Goal: Transaction & Acquisition: Obtain resource

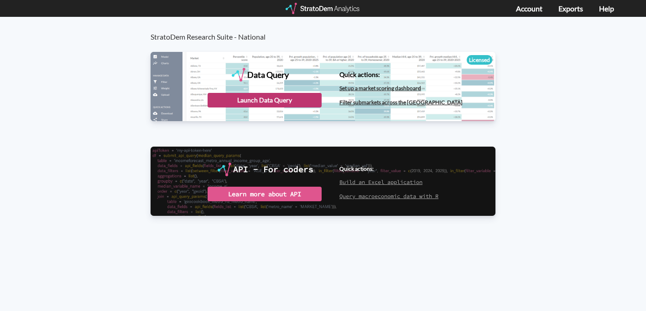
click at [282, 99] on div "Launch Data Query" at bounding box center [264, 100] width 114 height 15
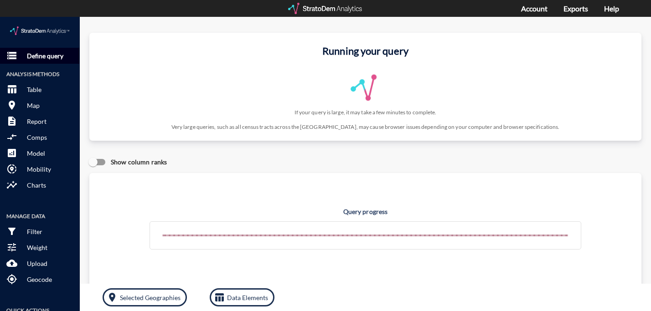
click p "Define query"
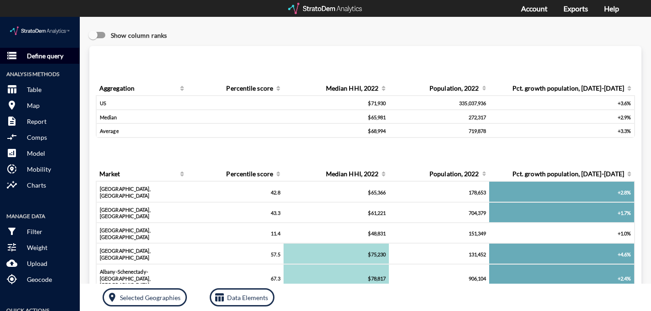
click p "Define query"
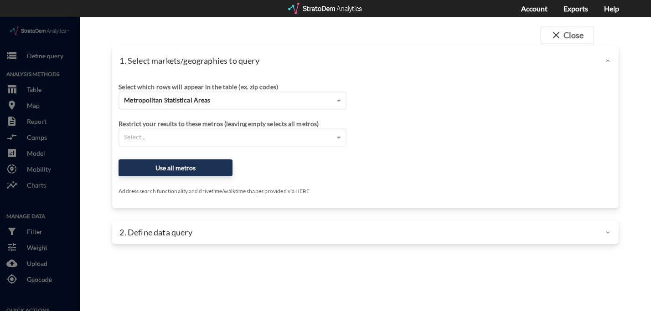
click span "Metropolitan Statistical Areas"
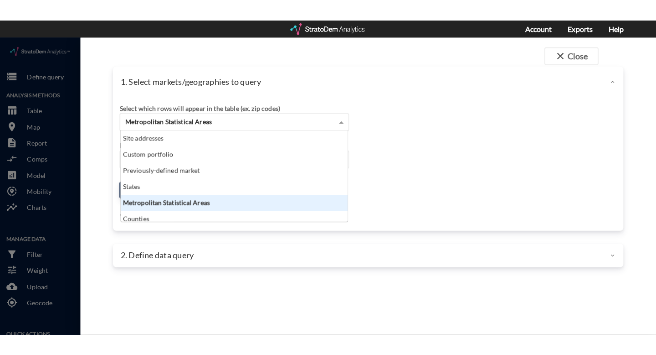
scroll to position [83, 220]
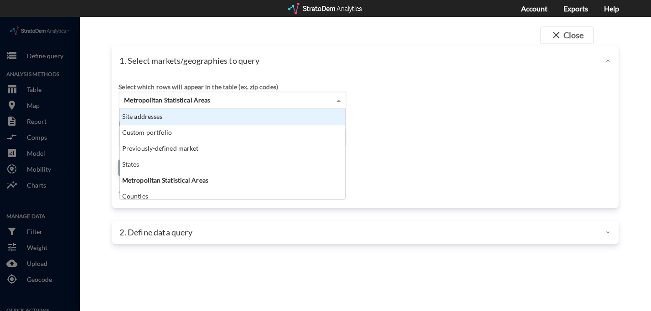
click div "Site addresses"
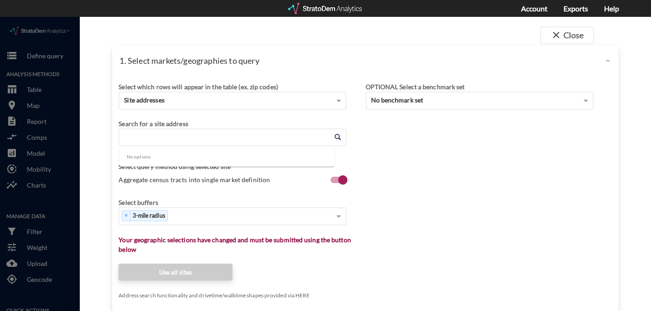
click input "Enter an address"
paste input "NEC of E Union Hils Dr. and N 12th St., Phoenix, AZ"
type input "NEC of E Union Hils Dr. and N 12th St., Phoenix, AZ"
click input "Enter an address"
paste input "NEC of E Union Hils Dr. and N 12th St., Phoenix, AZ"
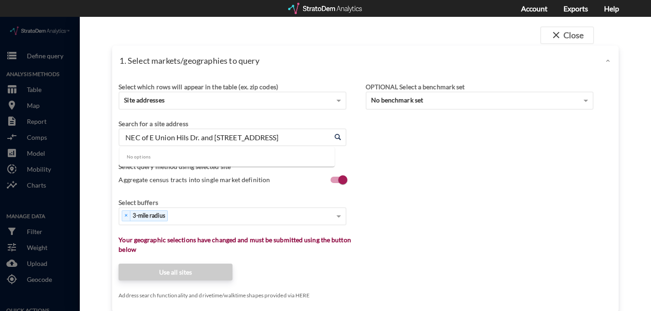
type input "NEC of E Union Hils Dr. and N 12th St., Phoenix, AZ"
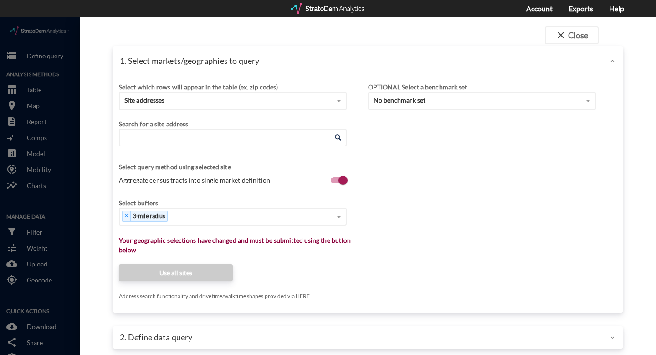
paste input "NEC of E Union Hils Dr. and N 12th St., Phoenix, AZ"
drag, startPoint x: 150, startPoint y: 121, endPoint x: 79, endPoint y: 119, distance: 71.6
click div "close Close 1. Select markets/geographies to query Select which rows will appea…"
type input "E Union Hils Dr. and N 12th St., Phoenix, AZ"
click span
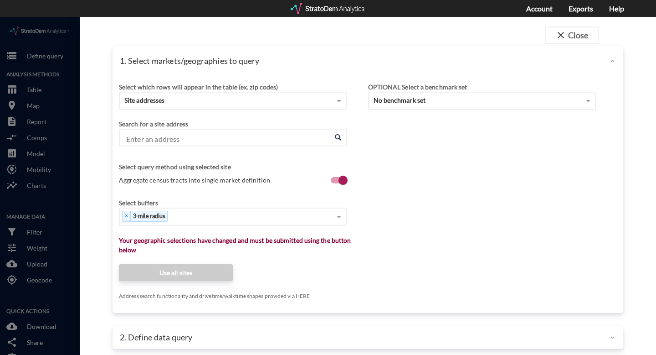
click input "Enter an address"
paste input "NEC of E Union Hils Dr. and N 12th St., Phoenix, AZ"
type input "NEC of E Union Hils Dr. and N 12th St., Phoenix, AZ"
paste input "Desert Bell Estates, 18648 N 12th St, Phoenix, AZ 85024"
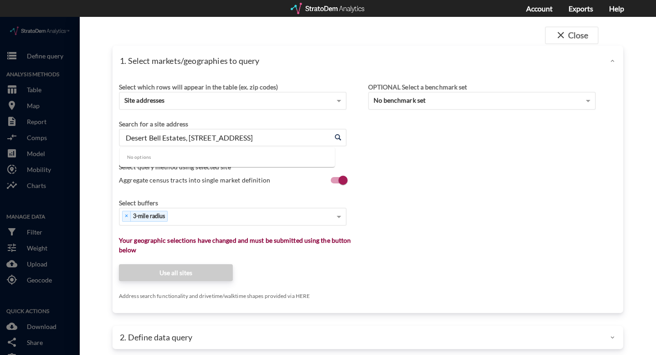
drag, startPoint x: 187, startPoint y: 122, endPoint x: 1, endPoint y: 110, distance: 185.9
click div "close Close 1. Select markets/geographies to query Select which rows will appea…"
click input "18648 N 12th St, Phoenix, AZ 85024"
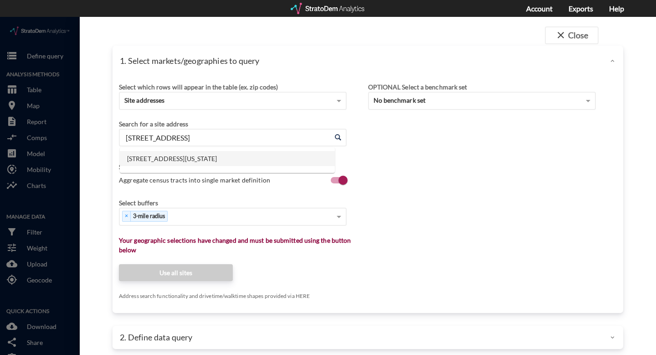
click li "[STREET_ADDRESS][US_STATE]"
click input "[STREET_ADDRESS][US_STATE]"
click input "18648 N 12th St, Phoenix, Arizona"
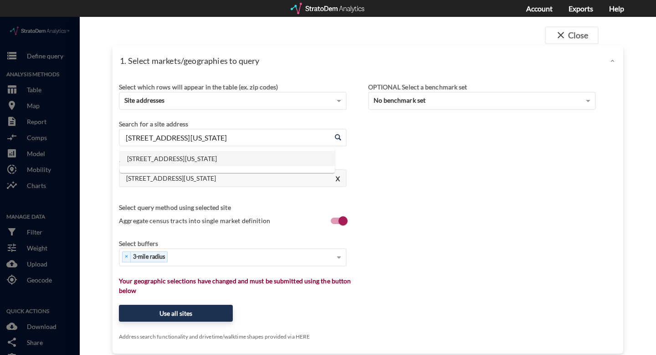
click input "18648 N 12th St, Phoenix, Arizona"
type input "18648 N 12th St, Phoenix, Arizona"
click label "Aggregate census tracts into single market definition"
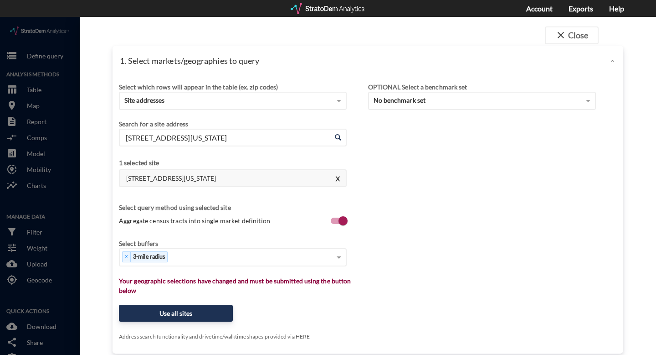
click input "Aggregate census tracts into single market definition"
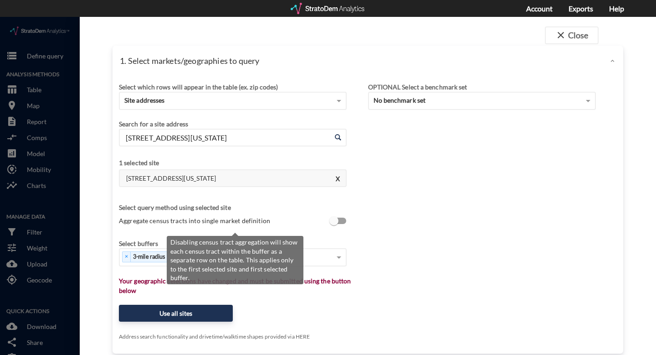
scroll to position [2, 0]
click label "Aggregate census tracts into single market definition"
click input "Aggregate census tracts into single market definition"
checkbox input "true"
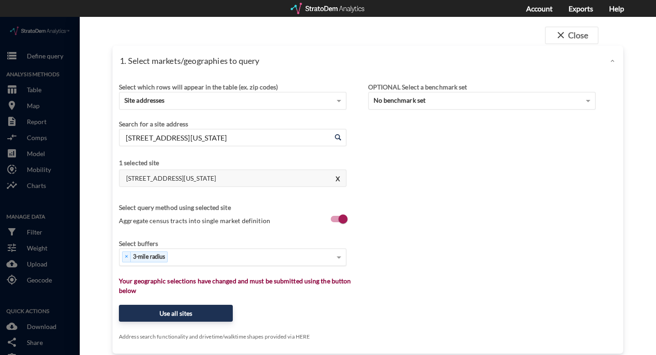
scroll to position [1, 0]
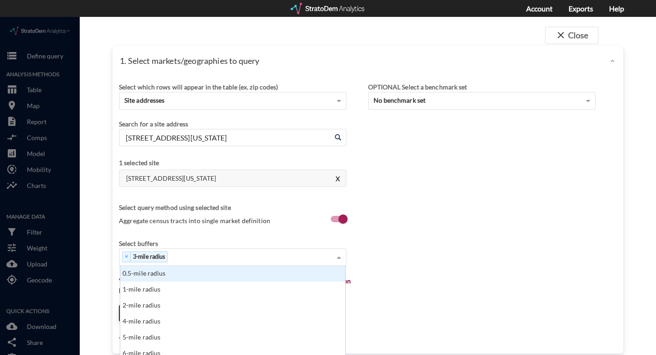
click div "× 3-mile radius"
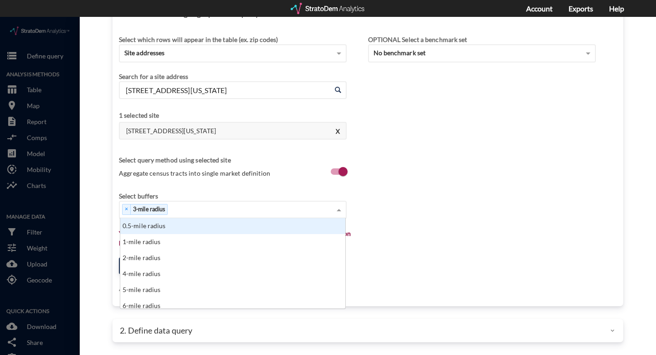
scroll to position [47, 0]
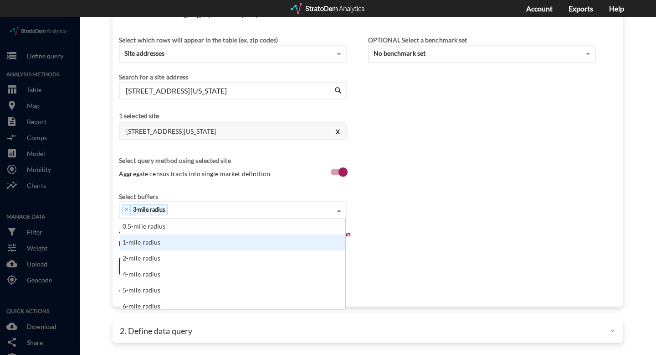
click div "1-mile radius"
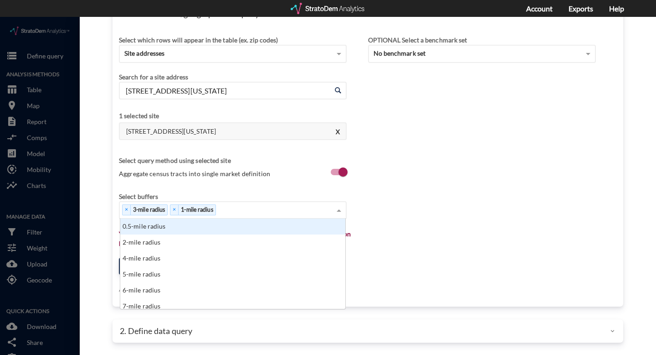
click div "× 3-mile radius × 1-mile radius"
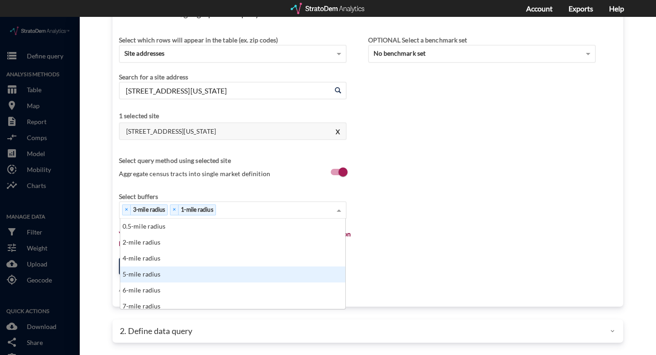
click div "5-mile radius"
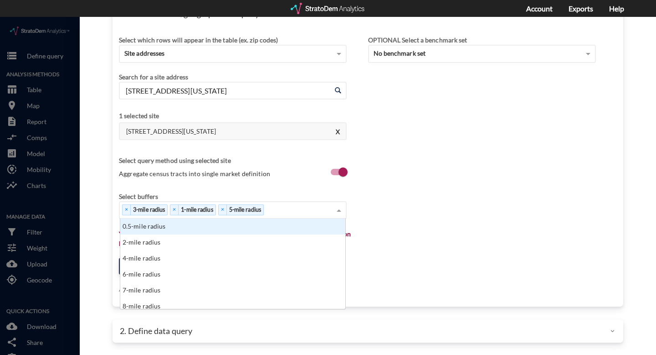
click div "× 3-mile radius × 1-mile radius × 5-mile radius"
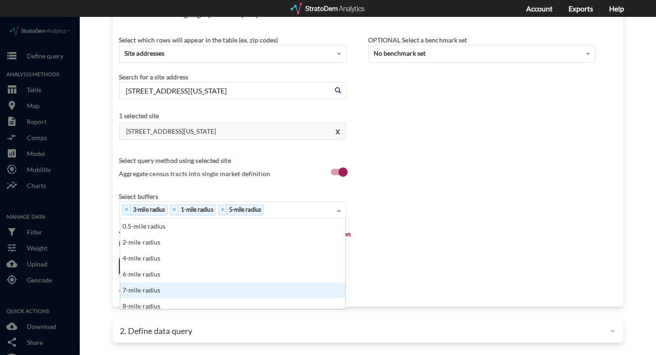
click div "7-mile radius"
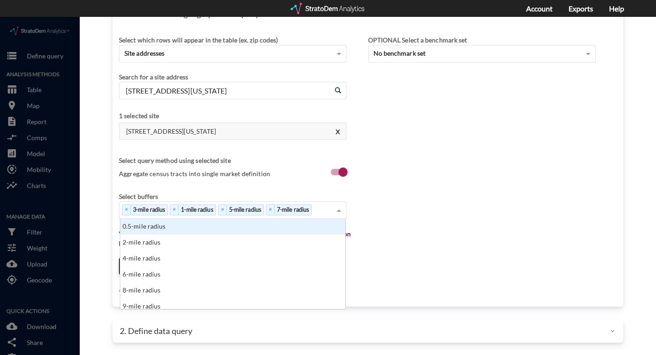
click div "× 3-mile radius × 1-mile radius × 5-mile radius × 7-mile radius"
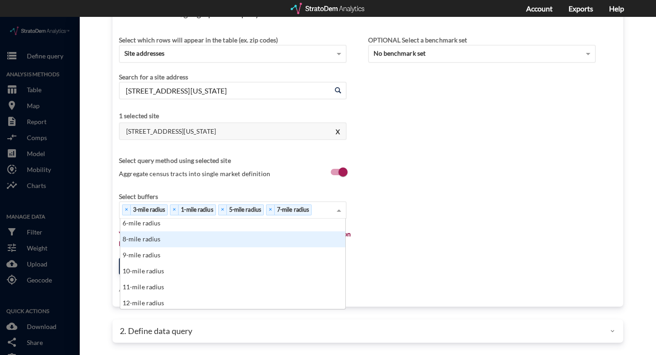
scroll to position [52, 0]
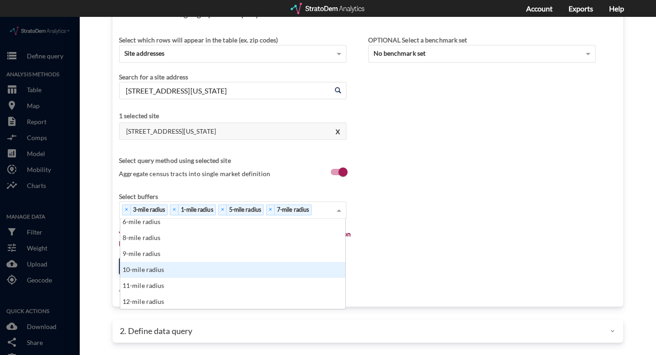
click div "10-mile radius"
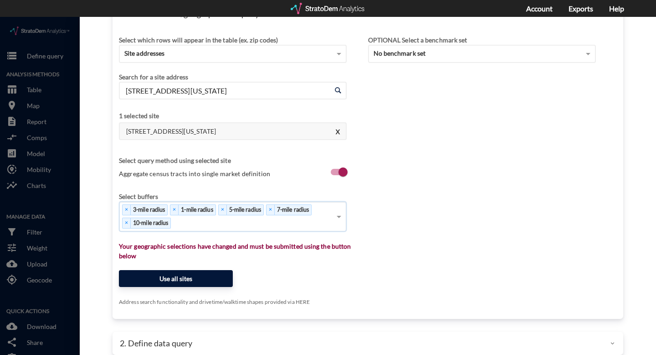
click button "Use all sites"
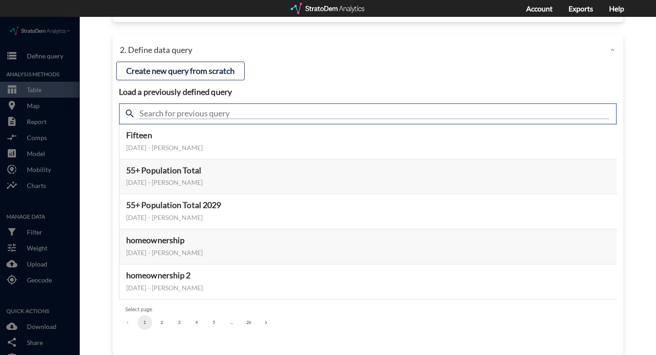
click input "text"
type input "active adult"
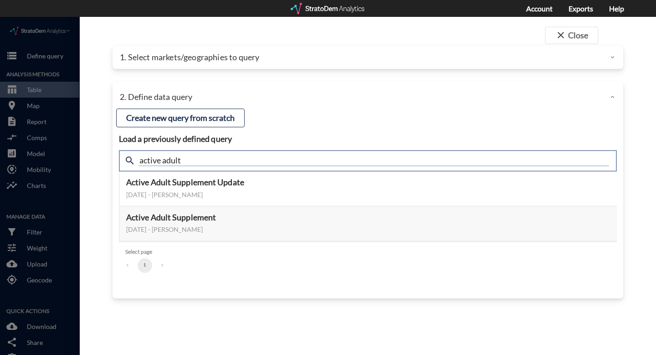
scroll to position [0, 0]
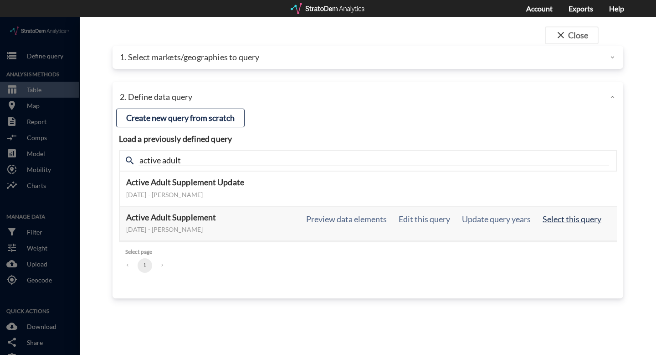
click button "Select this query"
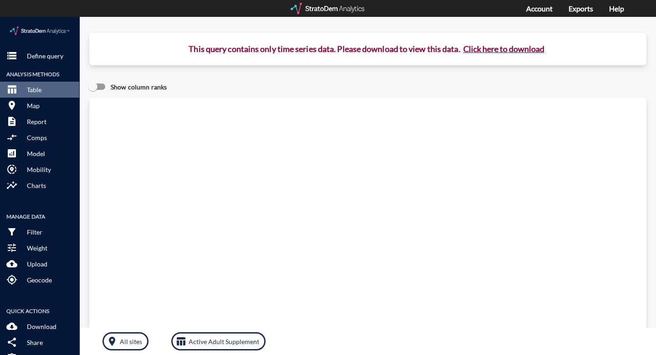
click button "Click here to download"
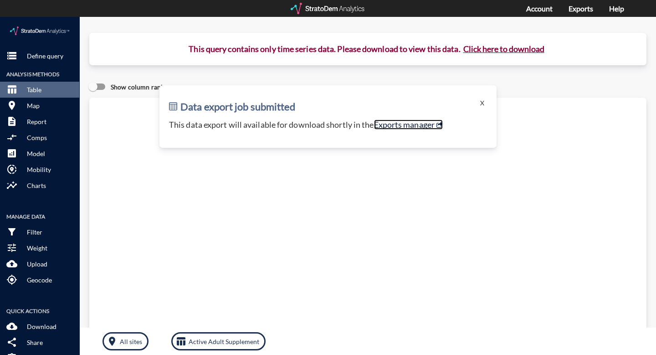
click link "Exports manager"
click p "Define query"
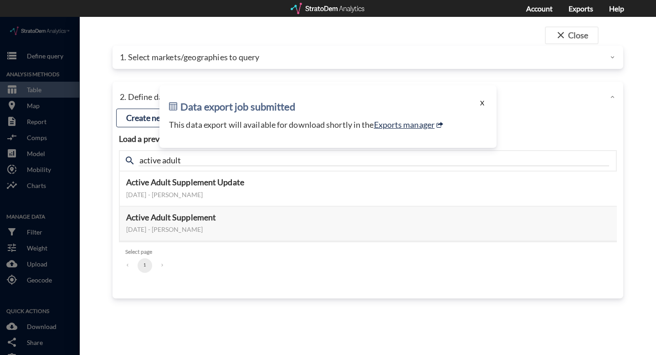
click button "X"
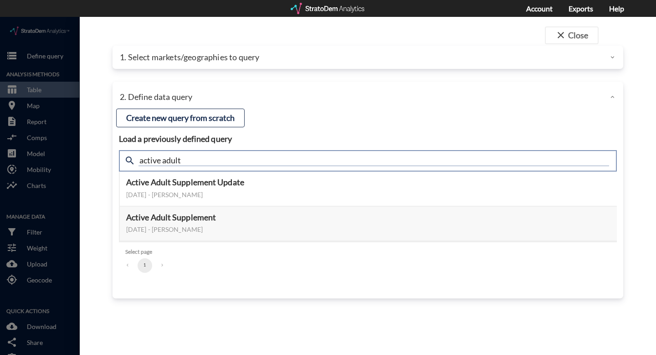
click input "active adult"
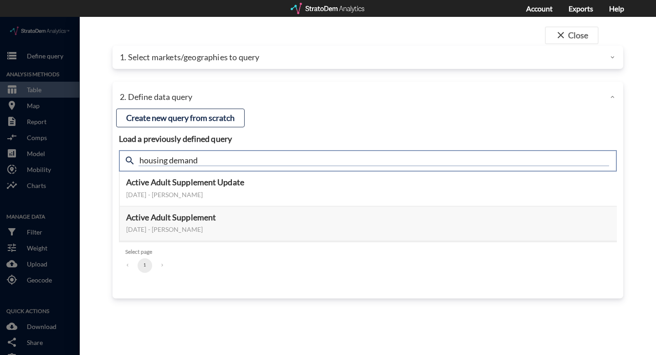
type input "housing demand"
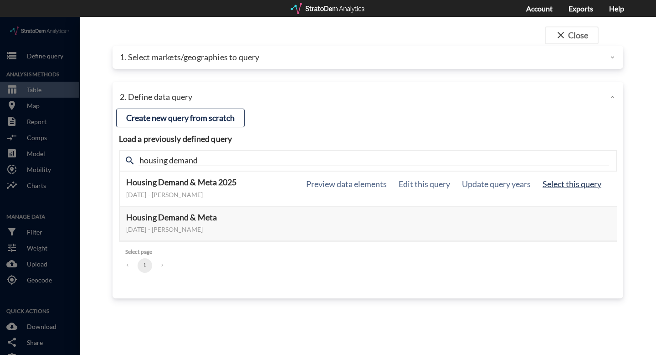
click button "Select this query"
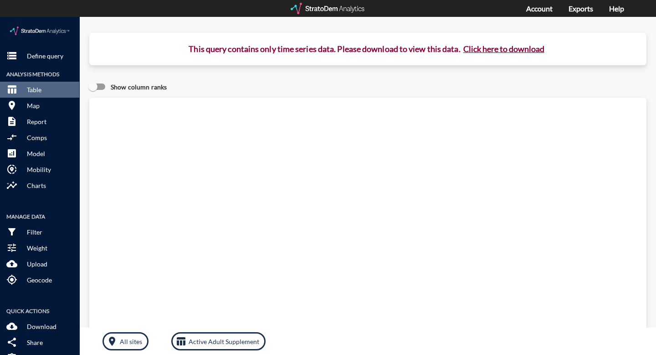
click button "Click here to download"
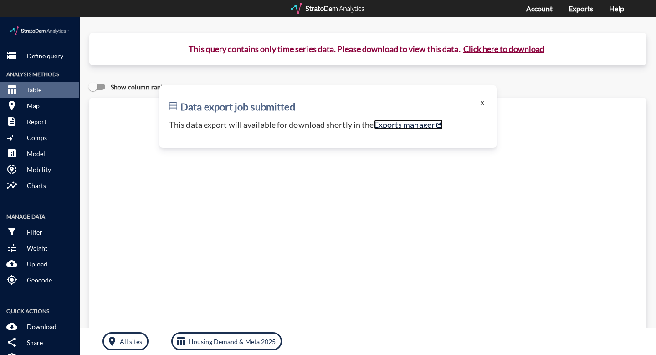
click link "Exports manager"
click button "Click here to download"
click button "X"
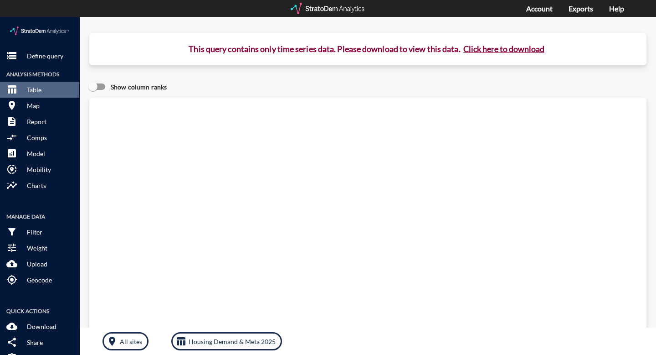
click button "Click here to download"
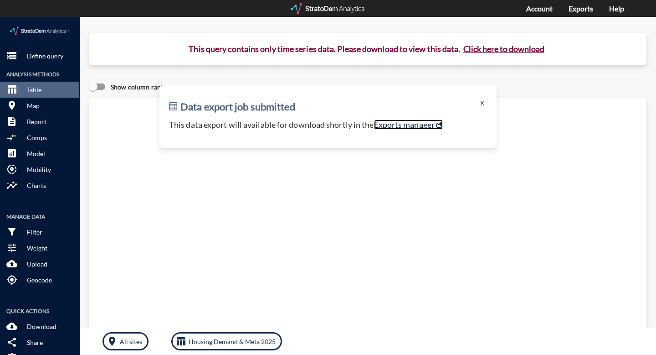
click link "Exports manager"
click button "storage Define query"
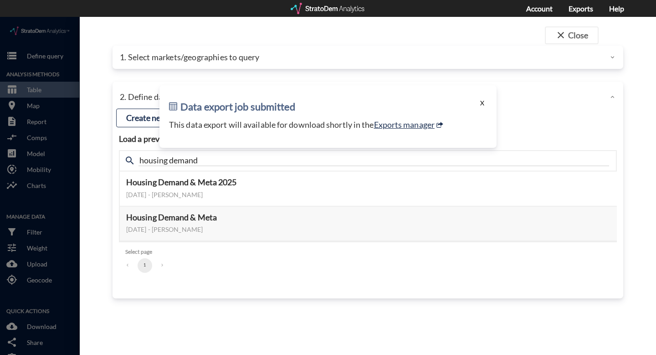
click button "X"
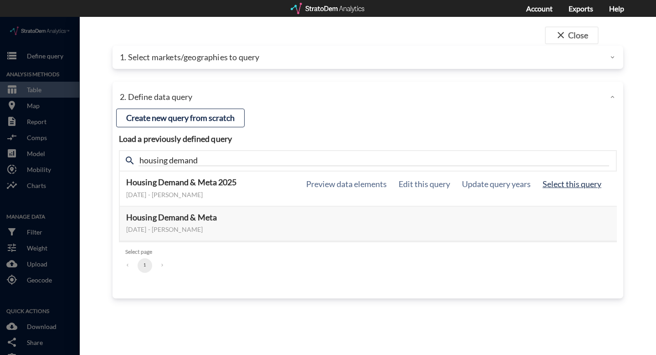
click button "Select this query"
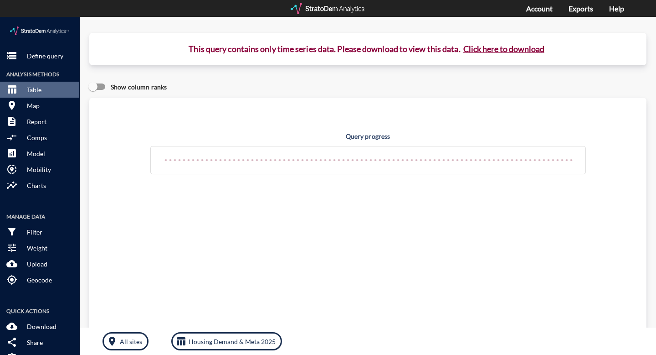
click button "Click here to download"
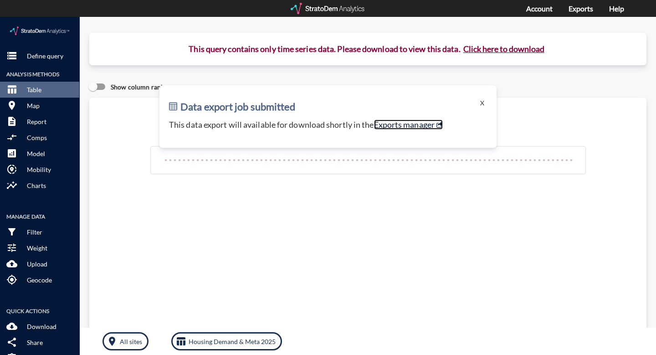
click link "Exports manager"
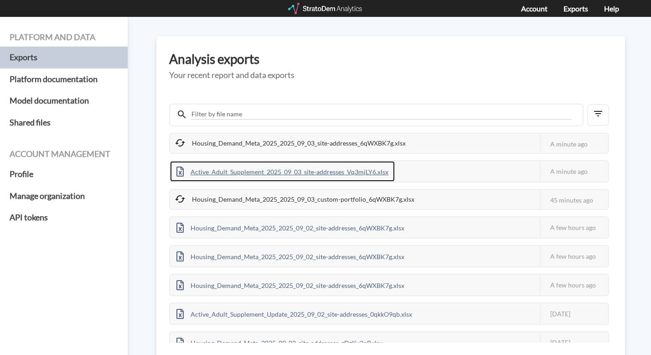
click at [360, 170] on div "Active_Adult_Supplement_2025_09_03_site-addresses_Vq3mjLY6.xlsx" at bounding box center [282, 171] width 225 height 21
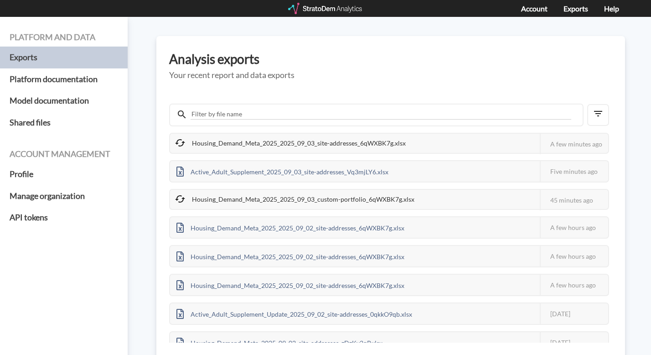
click at [284, 143] on div "Housing_Demand_Meta_2025_2025_09_03_site-addresses_6qWXBK7g.xlsx" at bounding box center [291, 143] width 242 height 19
click at [328, 140] on div "Housing_Demand_Meta_2025_2025_09_03_site-addresses_6qWXBK7g.xlsx" at bounding box center [291, 143] width 242 height 19
click at [291, 145] on div "Housing_Demand_Meta_2025_2025_09_03_site-addresses_6qWXBK7g.xlsx" at bounding box center [291, 143] width 242 height 19
click at [380, 145] on div "Housing_Demand_Meta_2025_2025_09_03_site-addresses_6qWXBK7g.xlsx" at bounding box center [291, 143] width 242 height 19
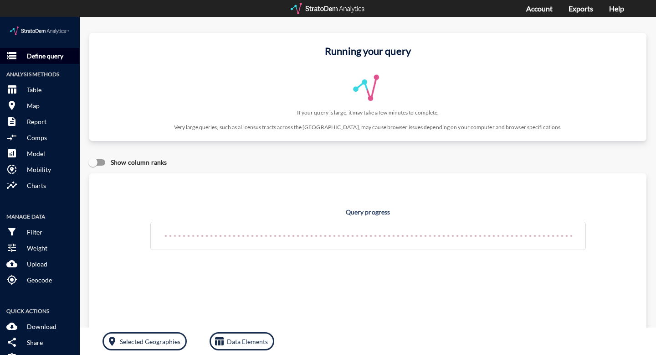
click p "Define query"
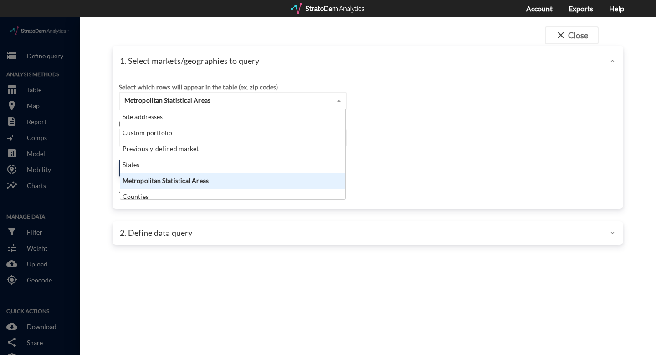
click div "Metropolitan Statistical Areas"
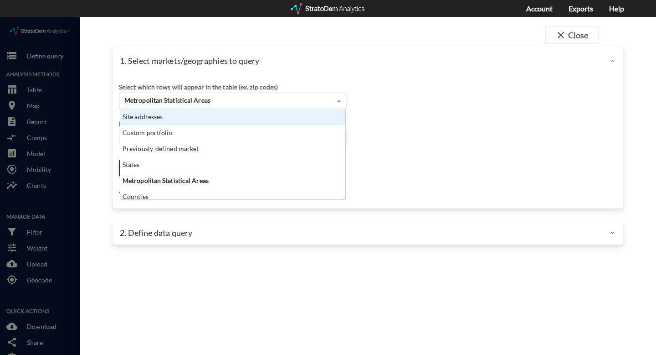
click div "Site addresses"
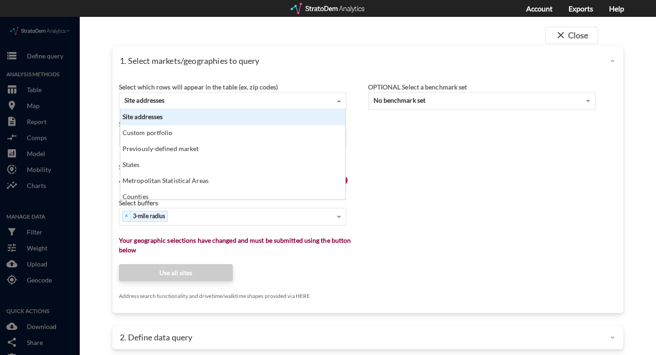
click div "1. Select markets/geographies to query"
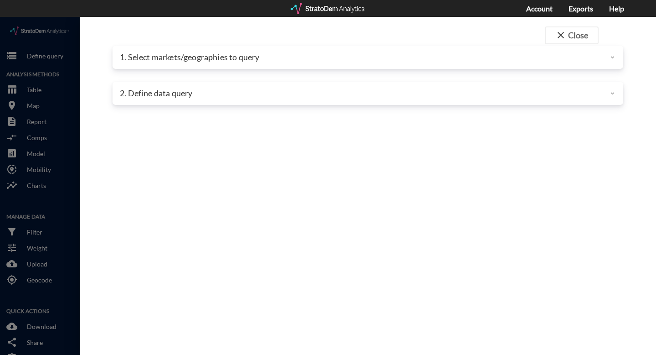
click div "1. Select markets/geographies to query"
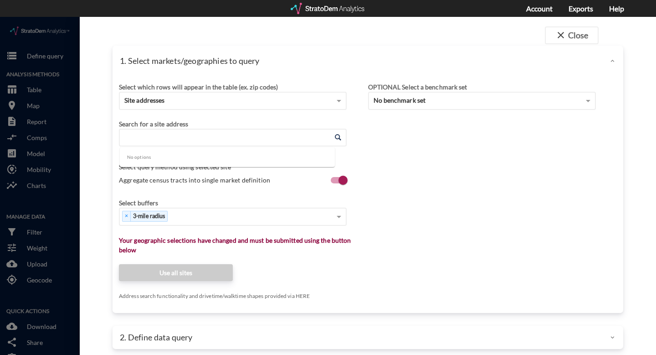
click input "Enter an address"
paste input "18648 N 12th St, Phoenix, Arizona"
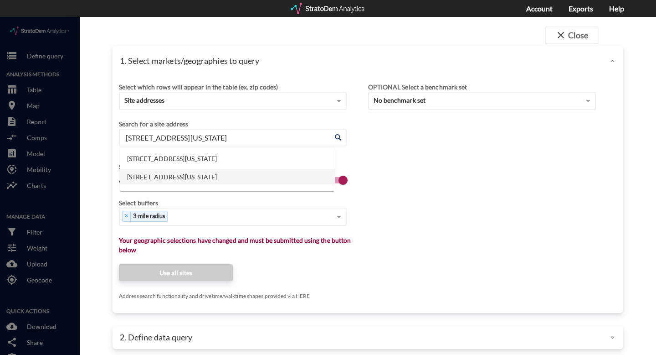
click li "18648 N 12th St, Phoenix, Arizona"
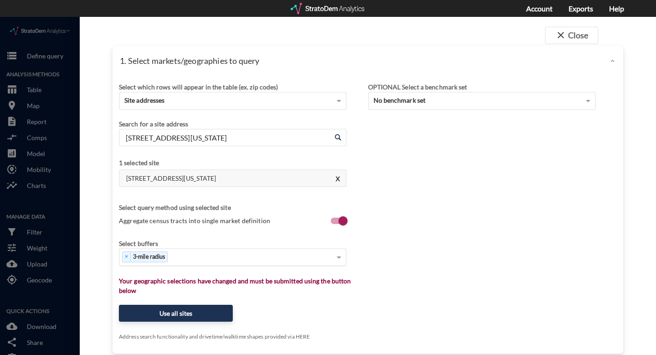
type input "18648 N 12th St, Phoenix, Arizona"
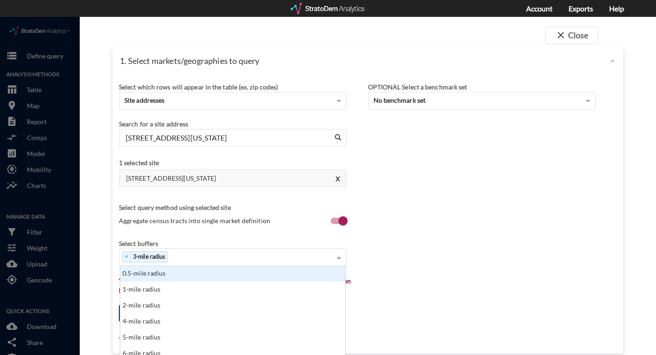
click div "× 3-mile radius"
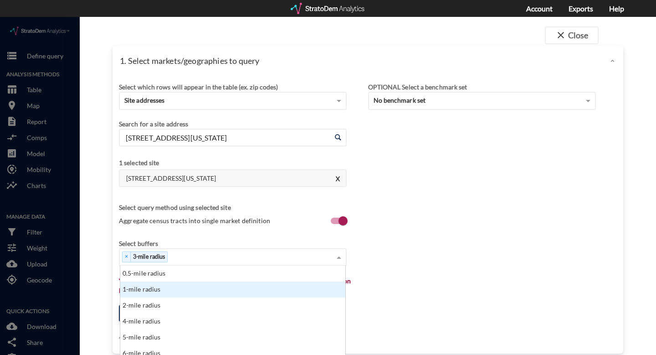
click div "1-mile radius"
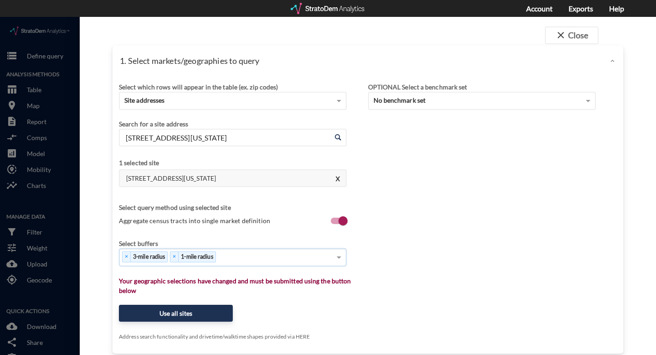
scroll to position [10, 0]
click div "× 3-mile radius × 1-mile radius"
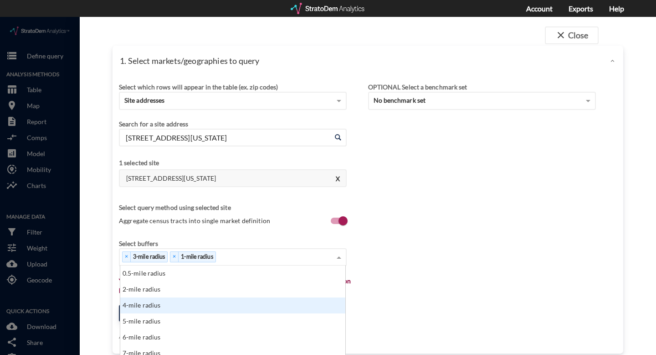
scroll to position [16, 0]
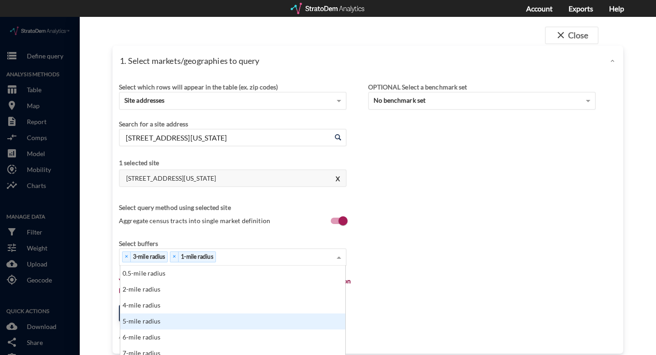
click div "5-mile radius"
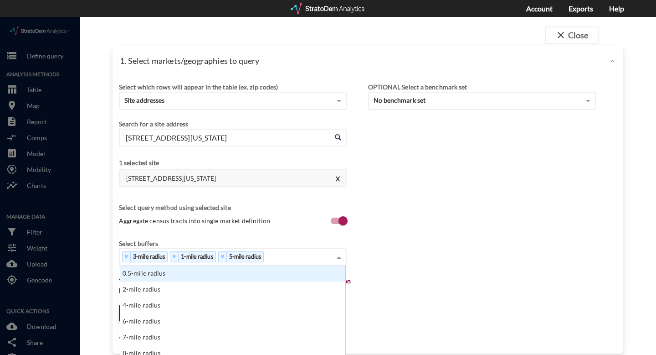
click div "× 3-mile radius × 1-mile radius × 5-mile radius"
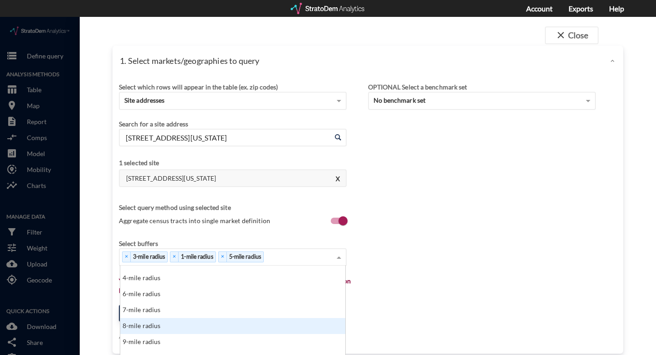
scroll to position [27, 0]
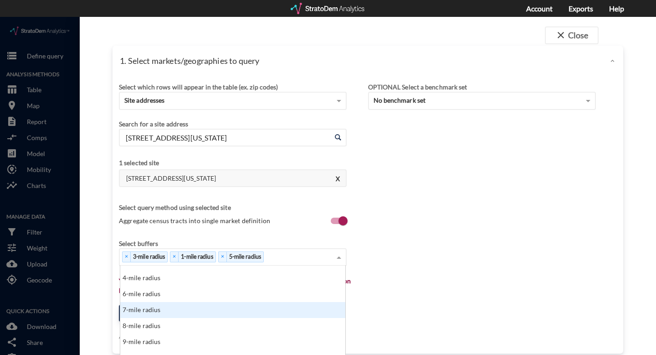
click div "7-mile radius"
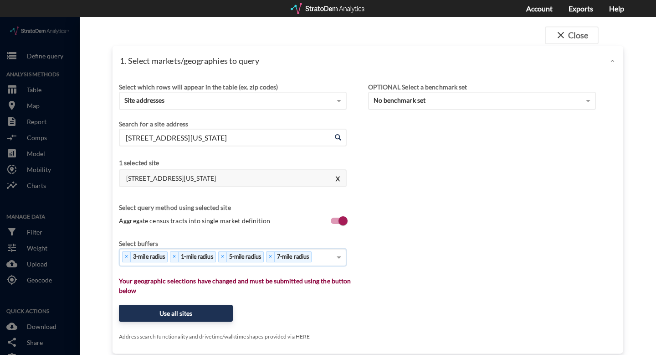
click div "× 3-mile radius × 1-mile radius × 5-mile radius × 7-mile radius"
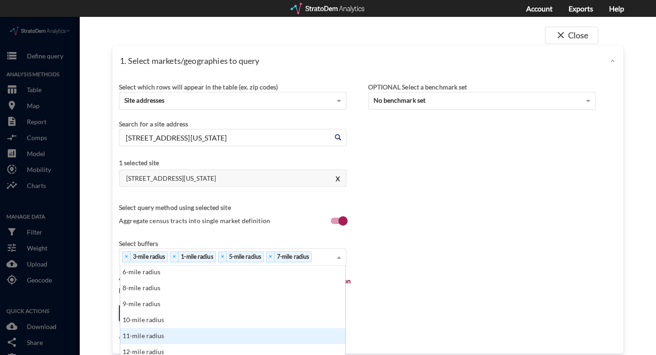
scroll to position [41, 0]
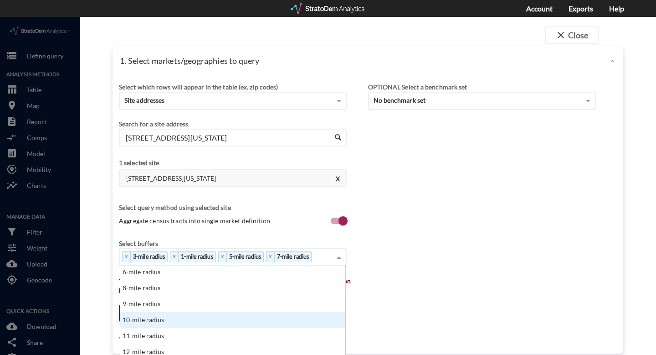
click div "10-mile radius"
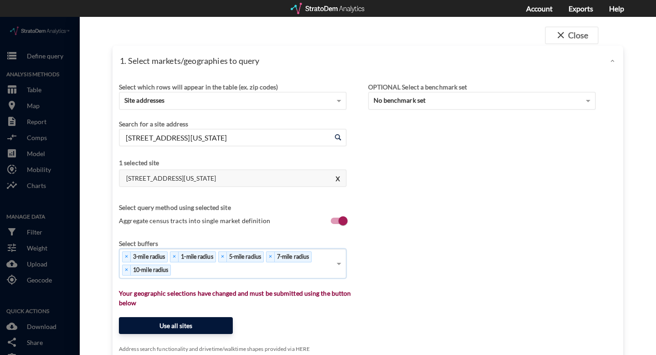
click button "Use all sites"
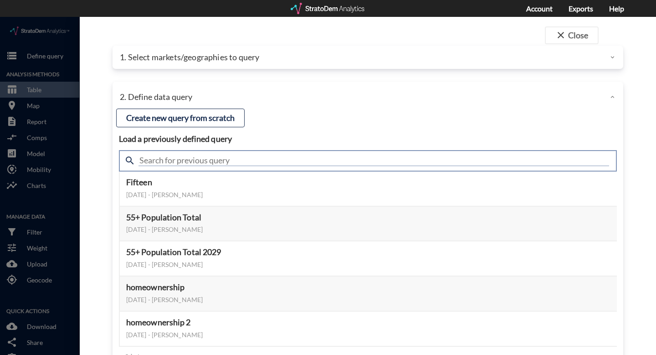
click input "text"
type input "housing demand"
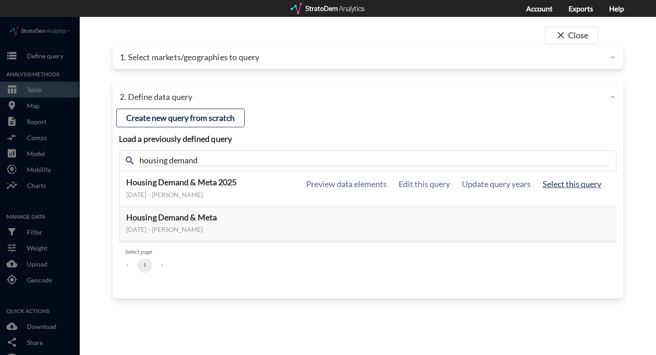
click button "Select this query"
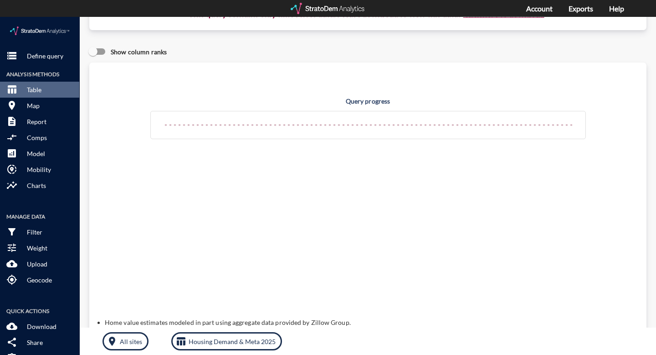
scroll to position [0, 0]
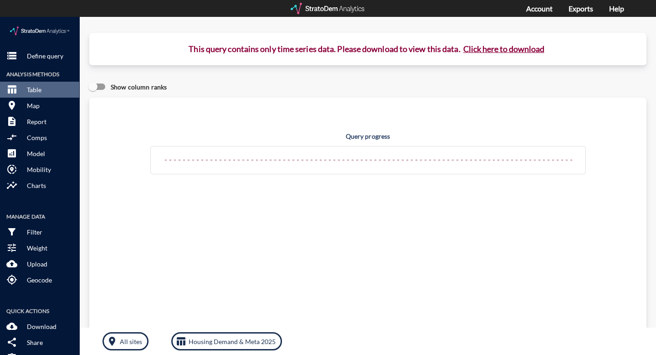
click button "Click here to download"
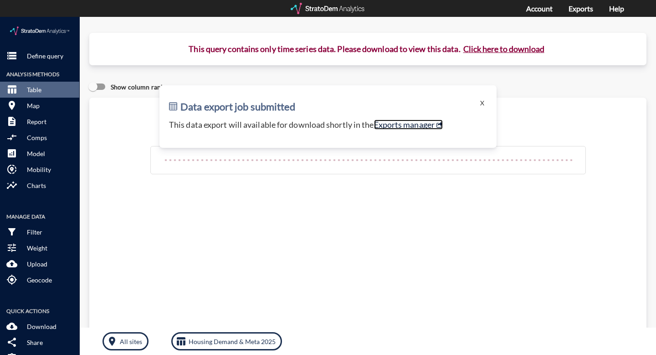
click link "Exports manager"
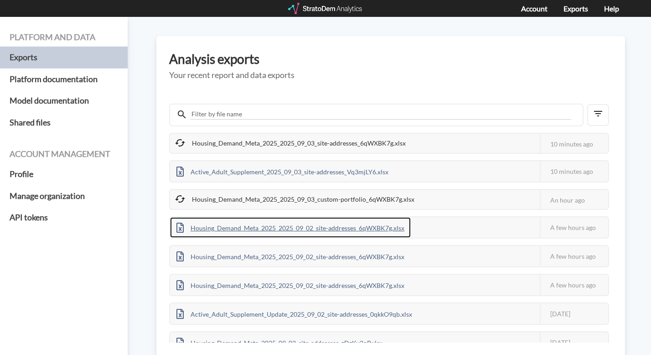
click at [344, 228] on div "Housing_Demand_Meta_2025_2025_09_02_site-addresses_6qWXBK7g.xlsx" at bounding box center [290, 227] width 241 height 21
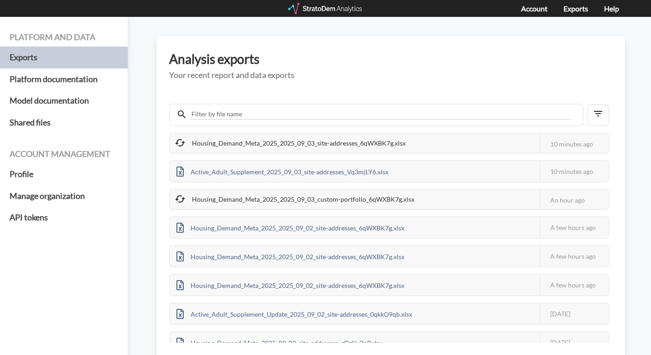
click at [411, 66] on div "Analysis exports Your recent report and data exports Housing_Demand_Meta_2025_2…" at bounding box center [390, 197] width 469 height 322
click at [387, 142] on div "Housing_Demand_Meta_2025_2025_09_03_site-addresses_6qWXBK7g.xlsx" at bounding box center [291, 143] width 242 height 19
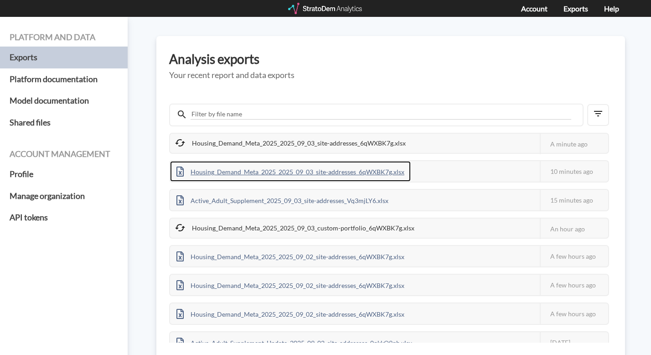
click at [328, 171] on div "Housing_Demand_Meta_2025_2025_09_03_site-addresses_6qWXBK7g.xlsx" at bounding box center [290, 171] width 241 height 21
